Goal: Task Accomplishment & Management: Use online tool/utility

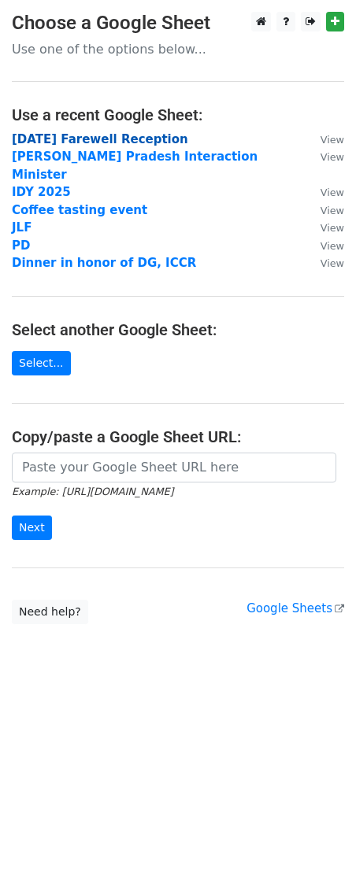
click at [146, 146] on strong "9th September Farewell Reception" at bounding box center [100, 139] width 176 height 14
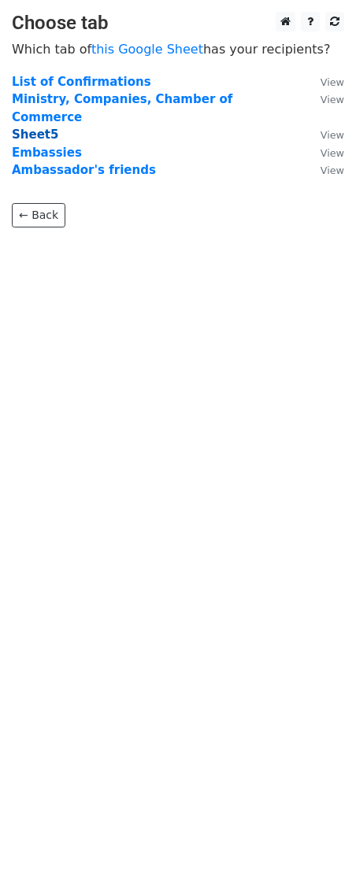
click at [42, 127] on strong "Sheet5" at bounding box center [35, 134] width 46 height 14
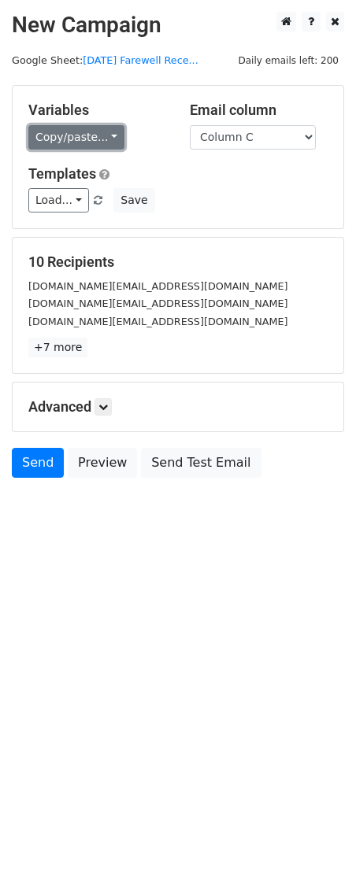
click at [102, 143] on link "Copy/paste..." at bounding box center [76, 137] width 96 height 24
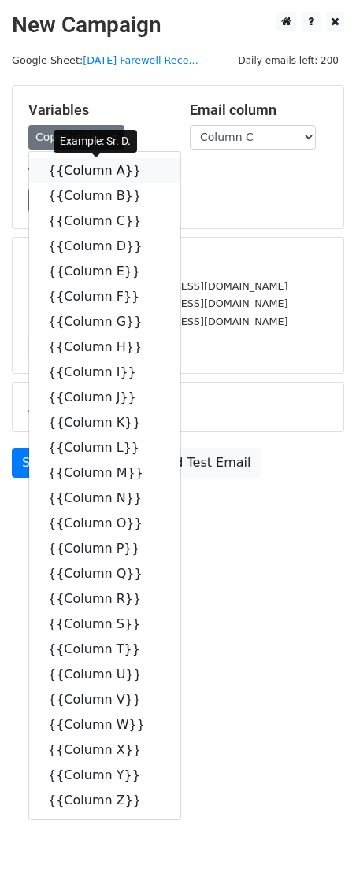
click at [113, 173] on link "{{Column A}}" at bounding box center [104, 170] width 151 height 25
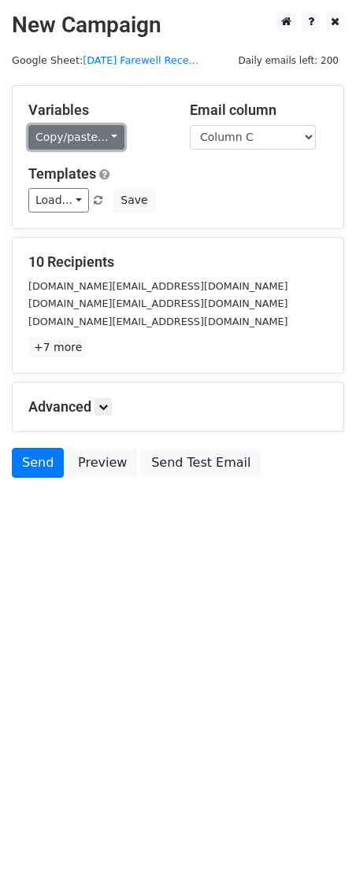
click at [93, 146] on link "Copy/paste..." at bounding box center [76, 137] width 96 height 24
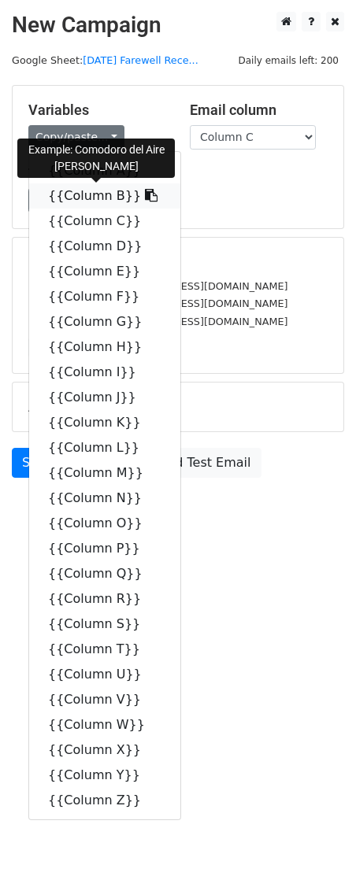
click at [104, 202] on link "{{Column B}}" at bounding box center [104, 195] width 151 height 25
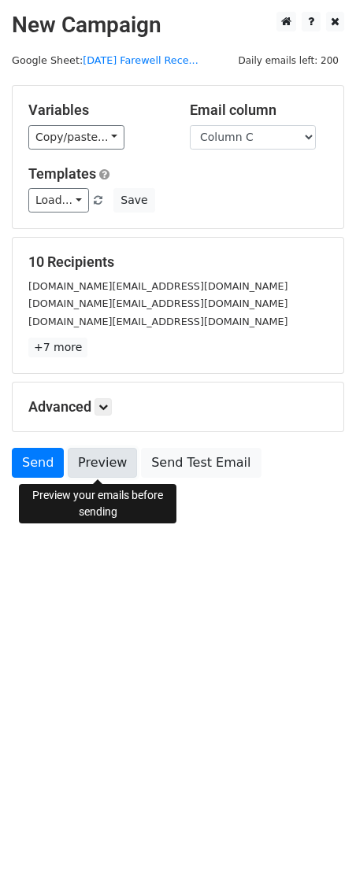
click at [119, 466] on link "Preview" at bounding box center [102, 463] width 69 height 30
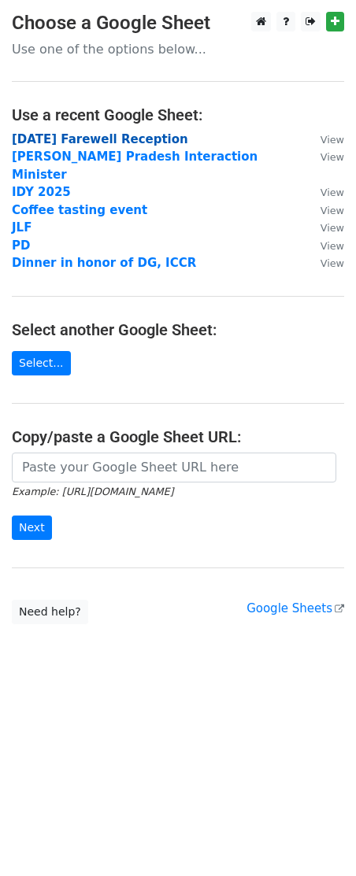
click at [74, 139] on strong "9th September Farewell Reception" at bounding box center [100, 139] width 176 height 14
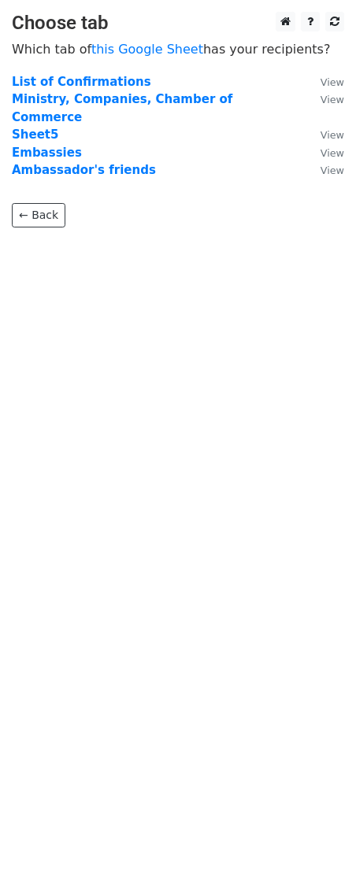
click at [58, 126] on td "Sheet5" at bounding box center [158, 135] width 293 height 18
click at [43, 127] on strong "Sheet5" at bounding box center [35, 134] width 46 height 14
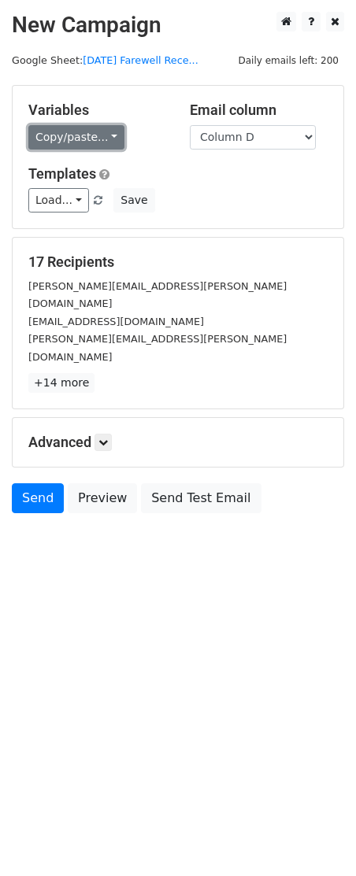
click at [63, 140] on link "Copy/paste..." at bounding box center [76, 137] width 96 height 24
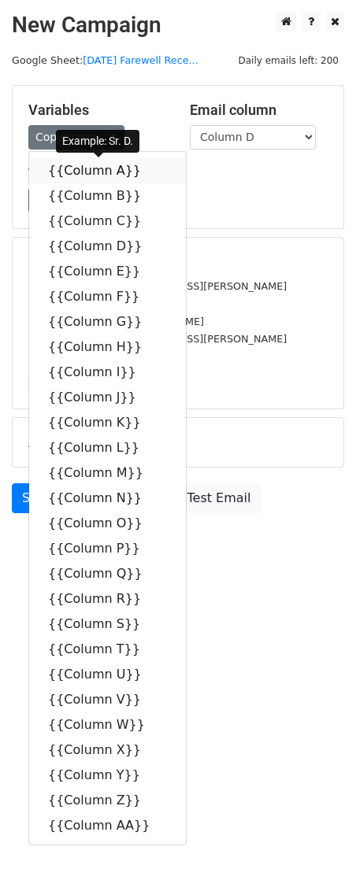
click at [94, 175] on link "{{Column A}}" at bounding box center [107, 170] width 157 height 25
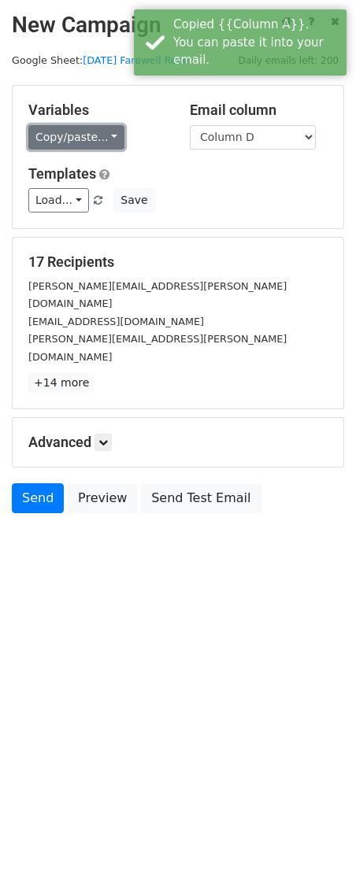
click at [94, 138] on link "Copy/paste..." at bounding box center [76, 137] width 96 height 24
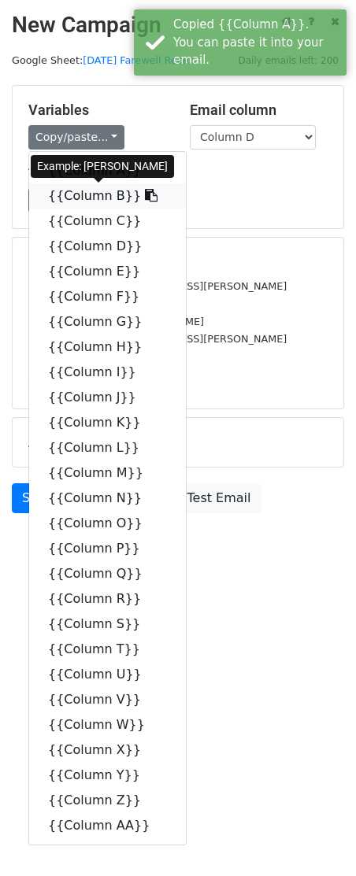
click at [107, 201] on link "{{Column B}}" at bounding box center [107, 195] width 157 height 25
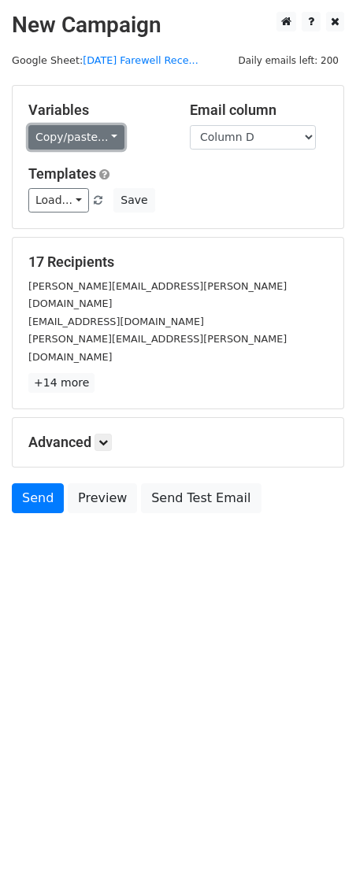
click at [87, 138] on link "Copy/paste..." at bounding box center [76, 137] width 96 height 24
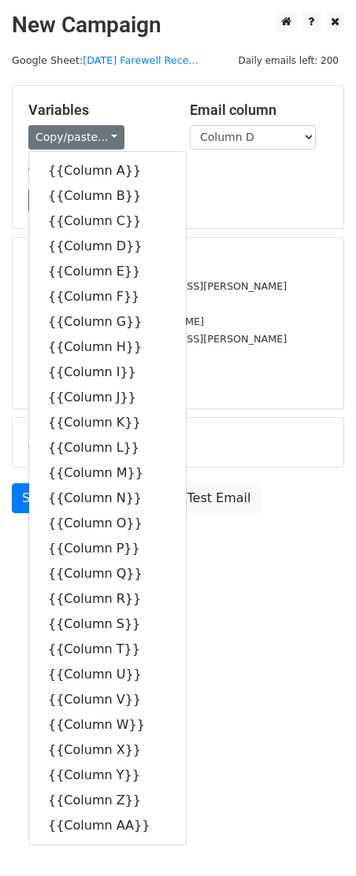
click at [279, 570] on html "New Campaign Daily emails left: 200 Google Sheet: [DATE] Farewell Rece... Varia…" at bounding box center [178, 438] width 356 height 876
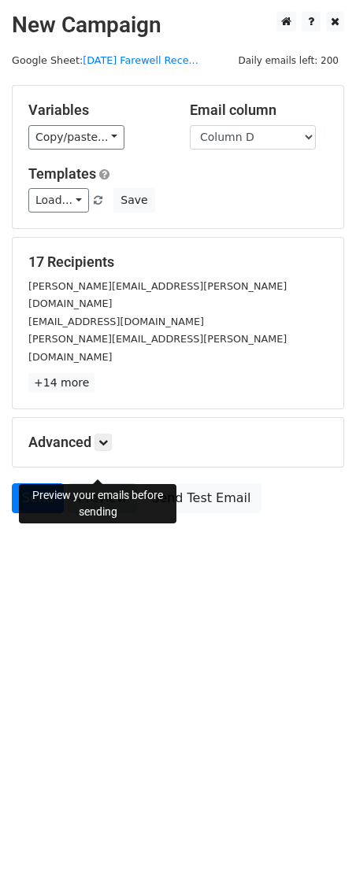
click at [119, 483] on link "Preview" at bounding box center [102, 498] width 69 height 30
click at [35, 483] on link "Send" at bounding box center [38, 498] width 52 height 30
